Goal: Task Accomplishment & Management: Manage account settings

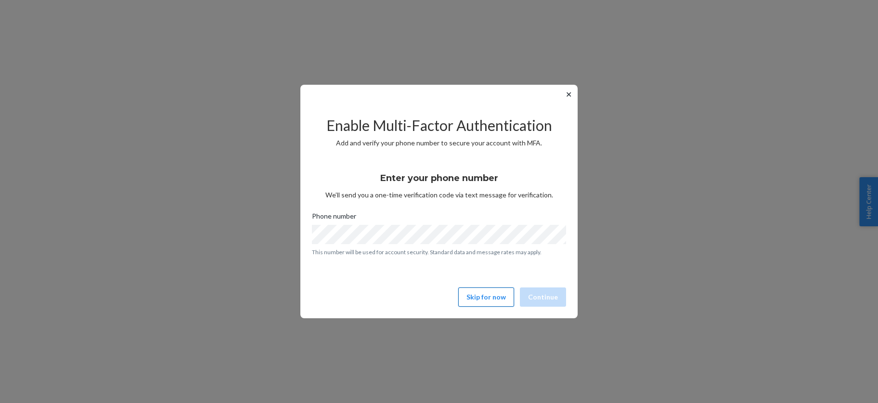
click at [482, 295] on button "Skip for now" at bounding box center [486, 296] width 56 height 19
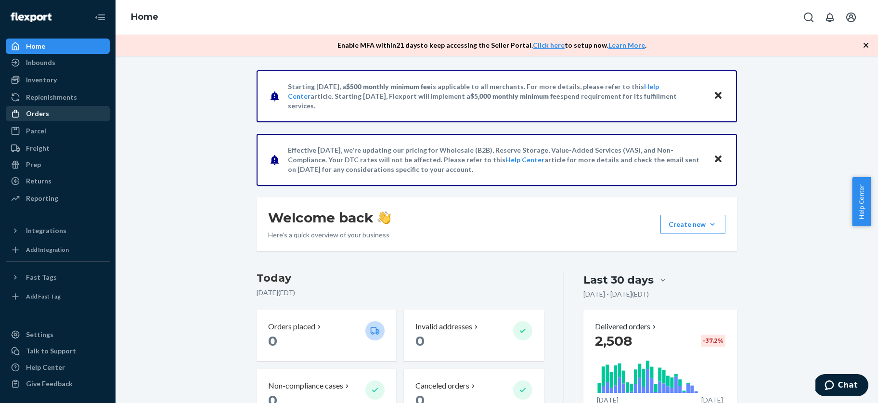
click at [38, 113] on div "Orders" at bounding box center [37, 114] width 23 height 10
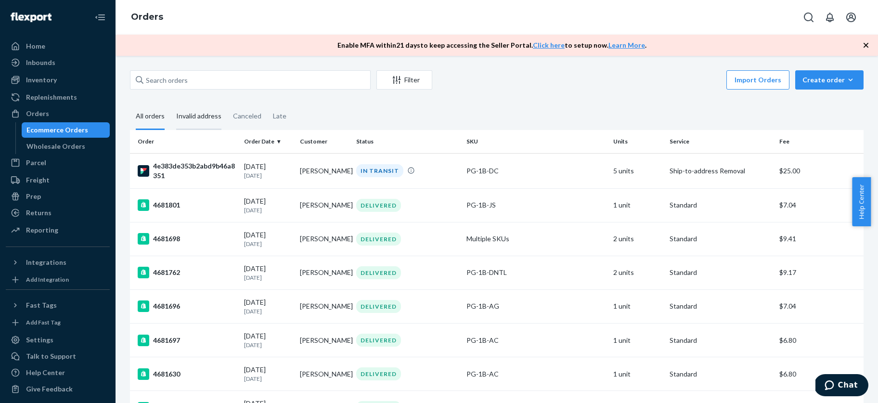
click at [195, 116] on div "Invalid address" at bounding box center [198, 116] width 45 height 26
click at [170, 103] on input "Invalid address" at bounding box center [170, 103] width 0 height 0
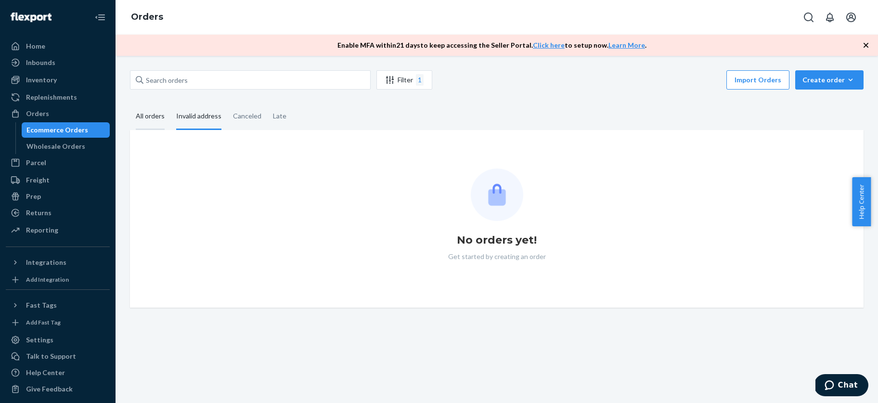
click at [147, 118] on div "All orders" at bounding box center [150, 116] width 29 height 26
click at [130, 103] on input "All orders" at bounding box center [130, 103] width 0 height 0
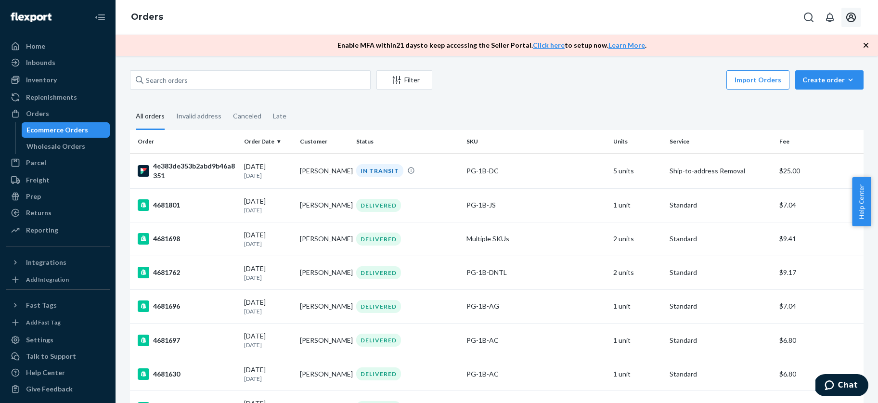
click at [850, 17] on icon "Open account menu" at bounding box center [851, 18] width 12 height 12
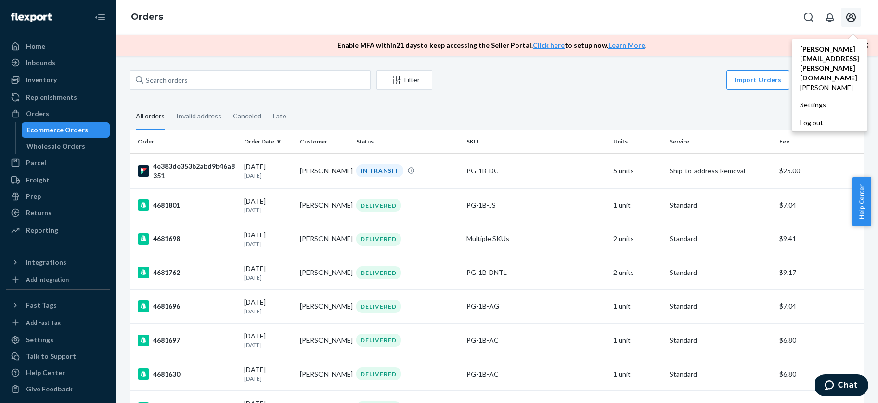
click at [792, 114] on div "Log out" at bounding box center [828, 123] width 72 height 18
